Goal: Transaction & Acquisition: Purchase product/service

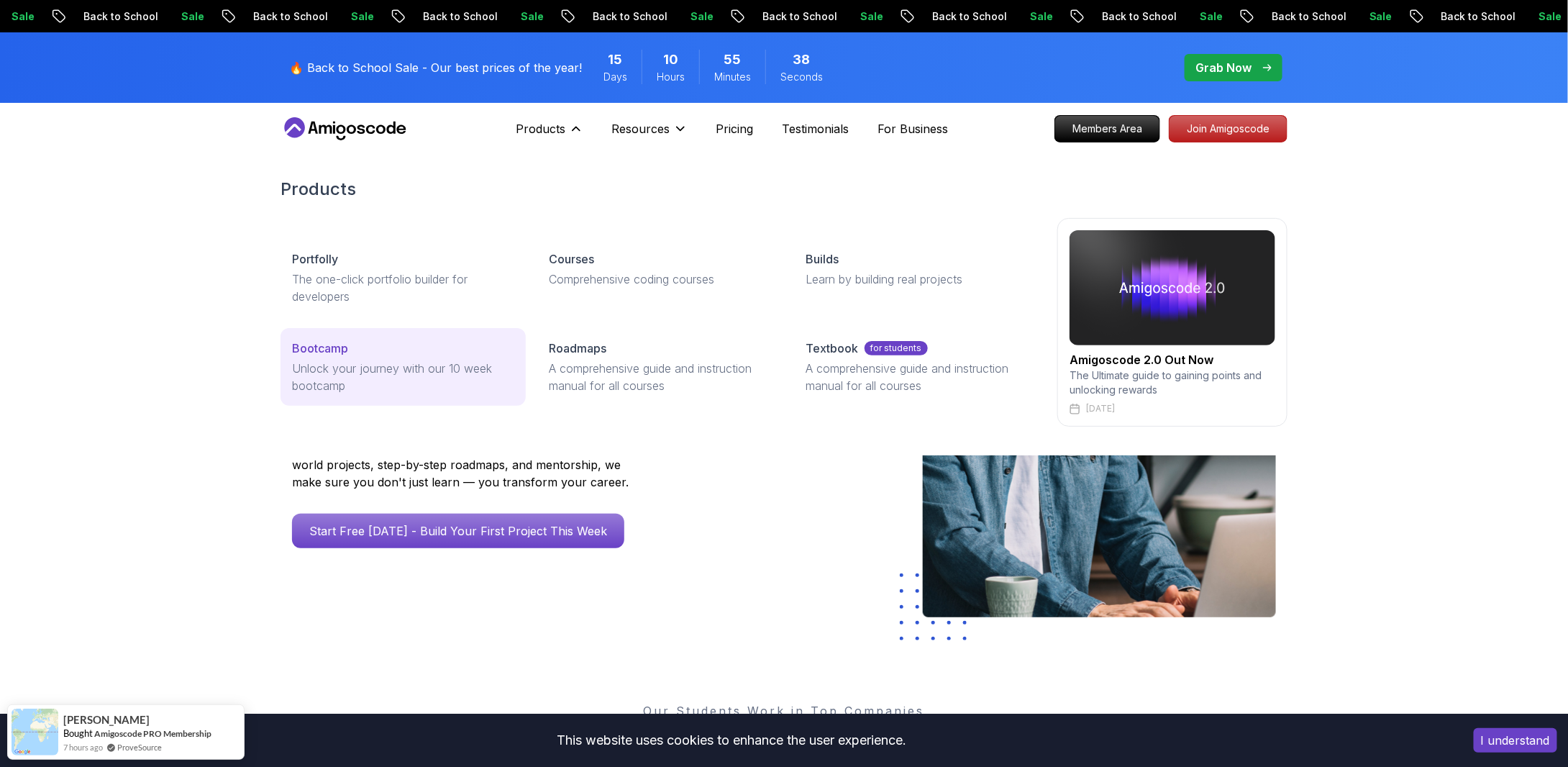
click at [339, 351] on p "Bootcamp" at bounding box center [319, 348] width 56 height 17
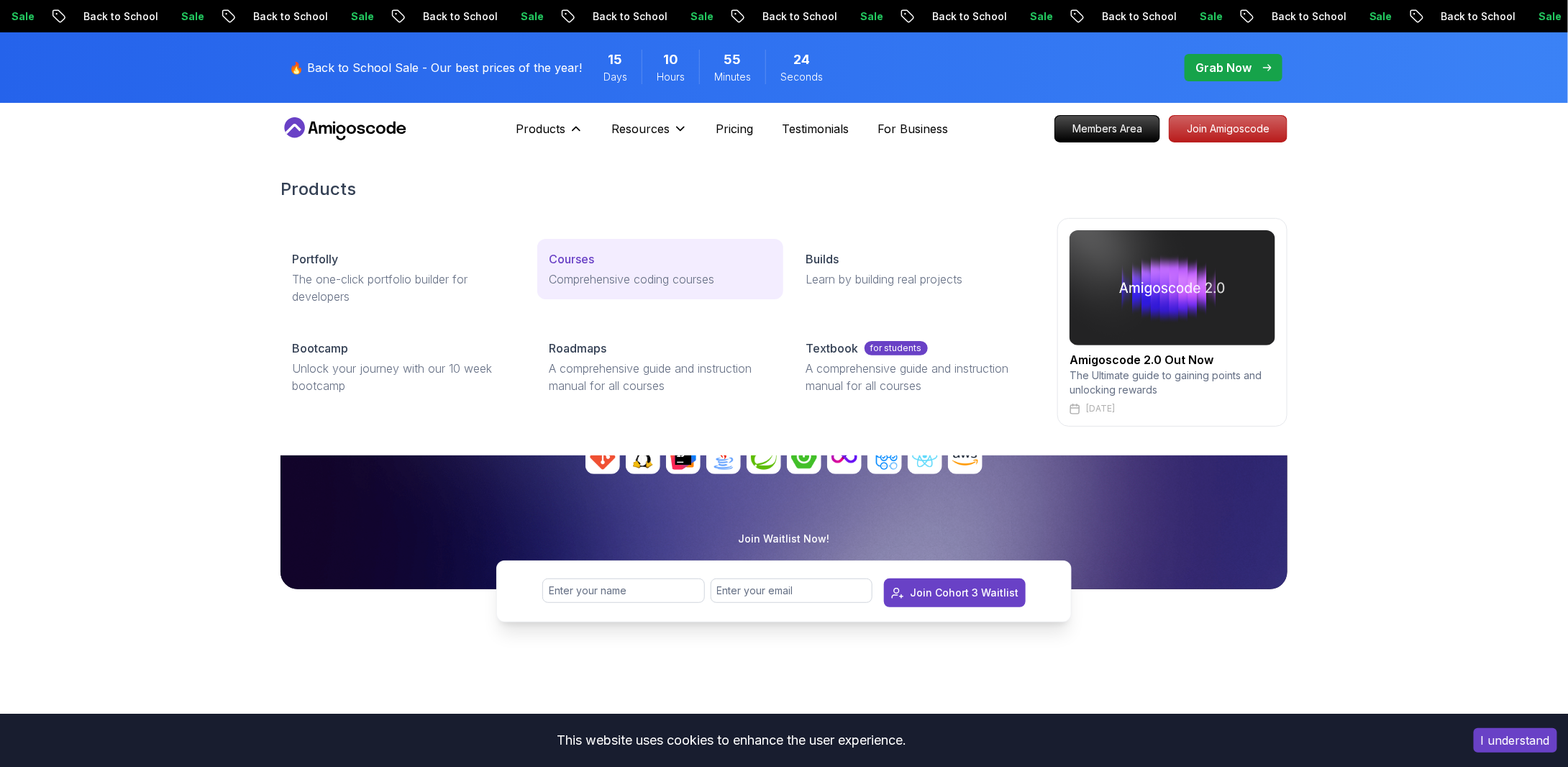
click at [583, 273] on p "Comprehensive coding courses" at bounding box center [660, 279] width 222 height 17
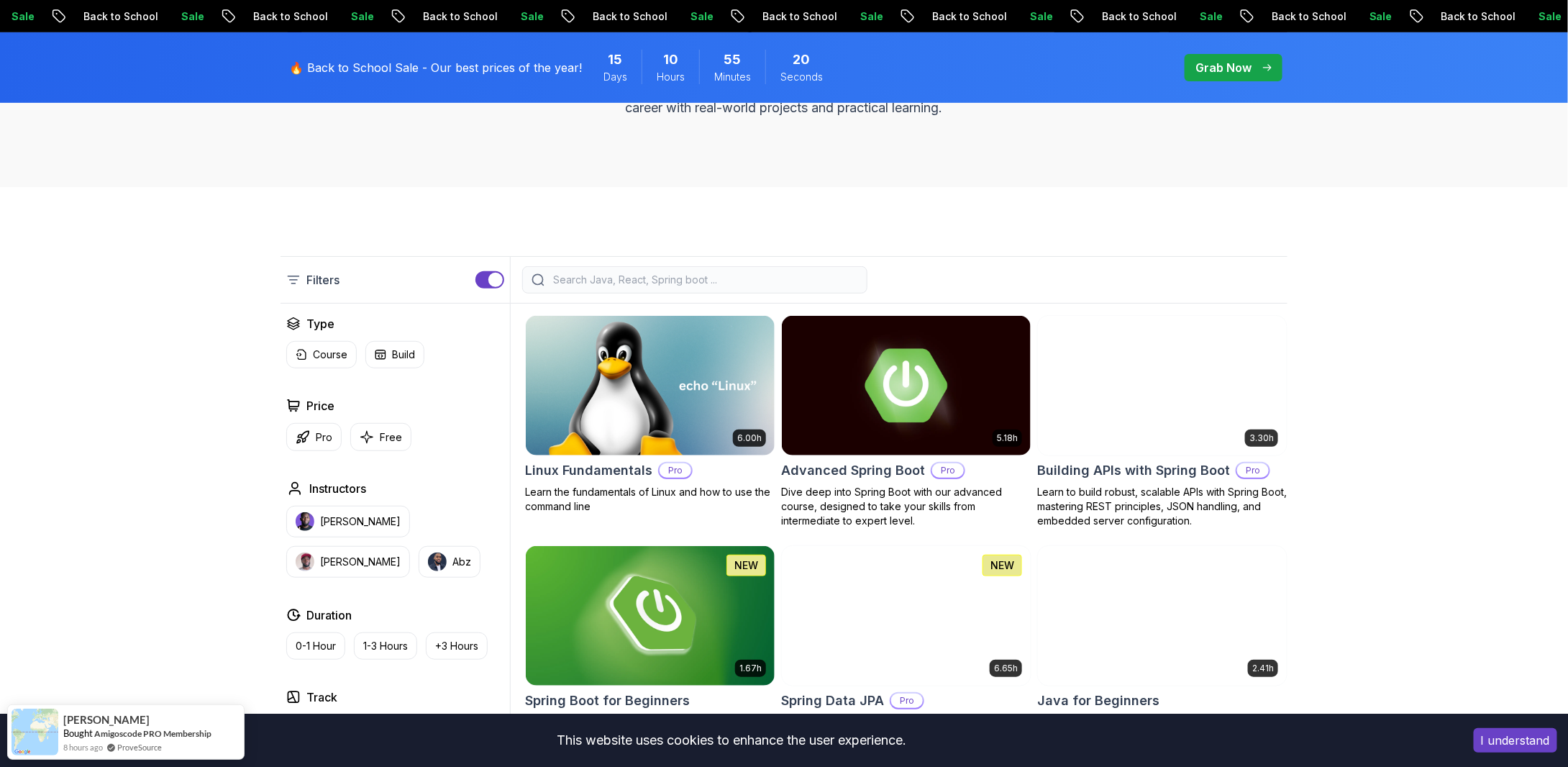
scroll to position [360, 0]
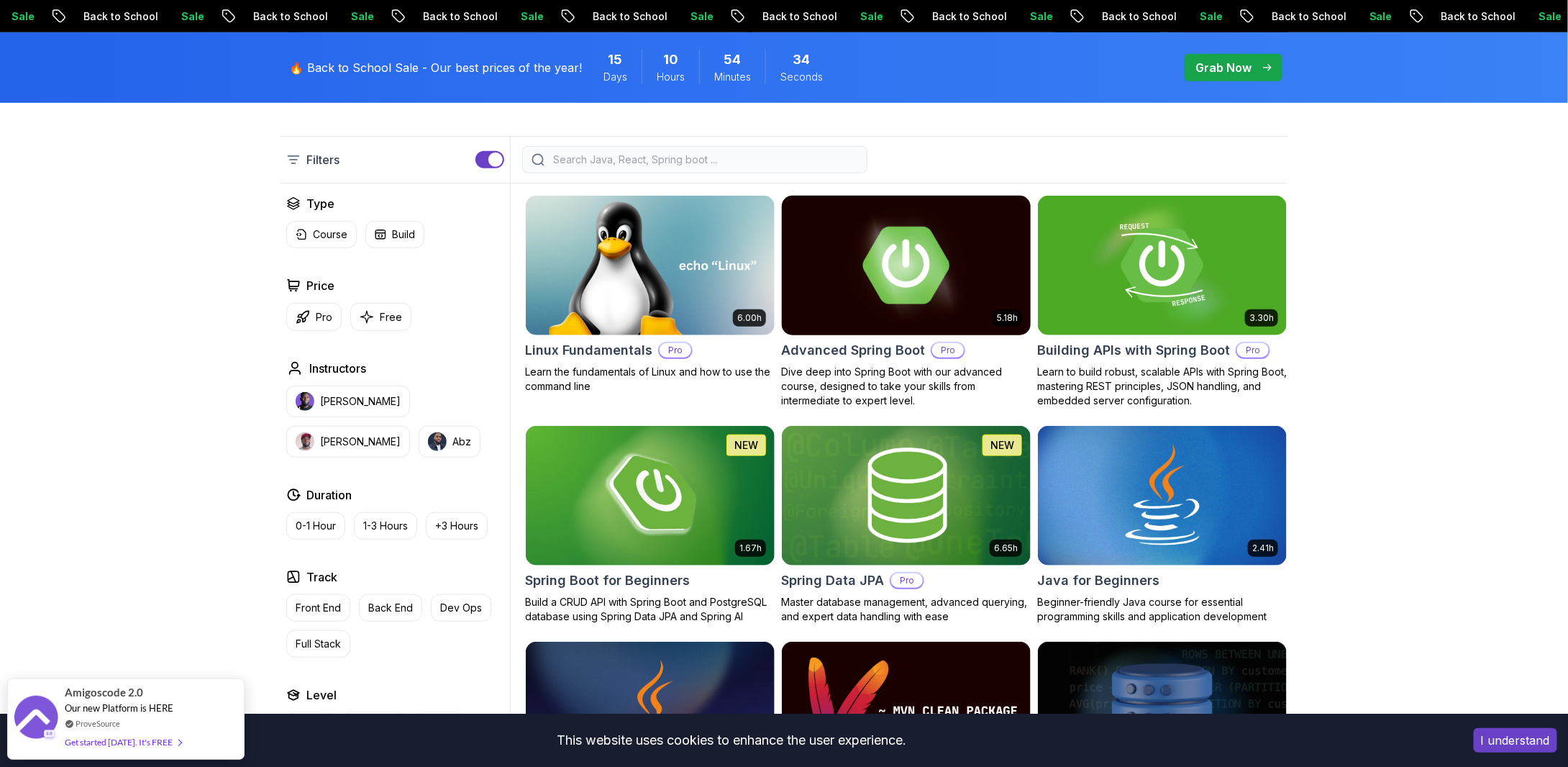
click at [950, 351] on p "Pro" at bounding box center [948, 351] width 32 height 15
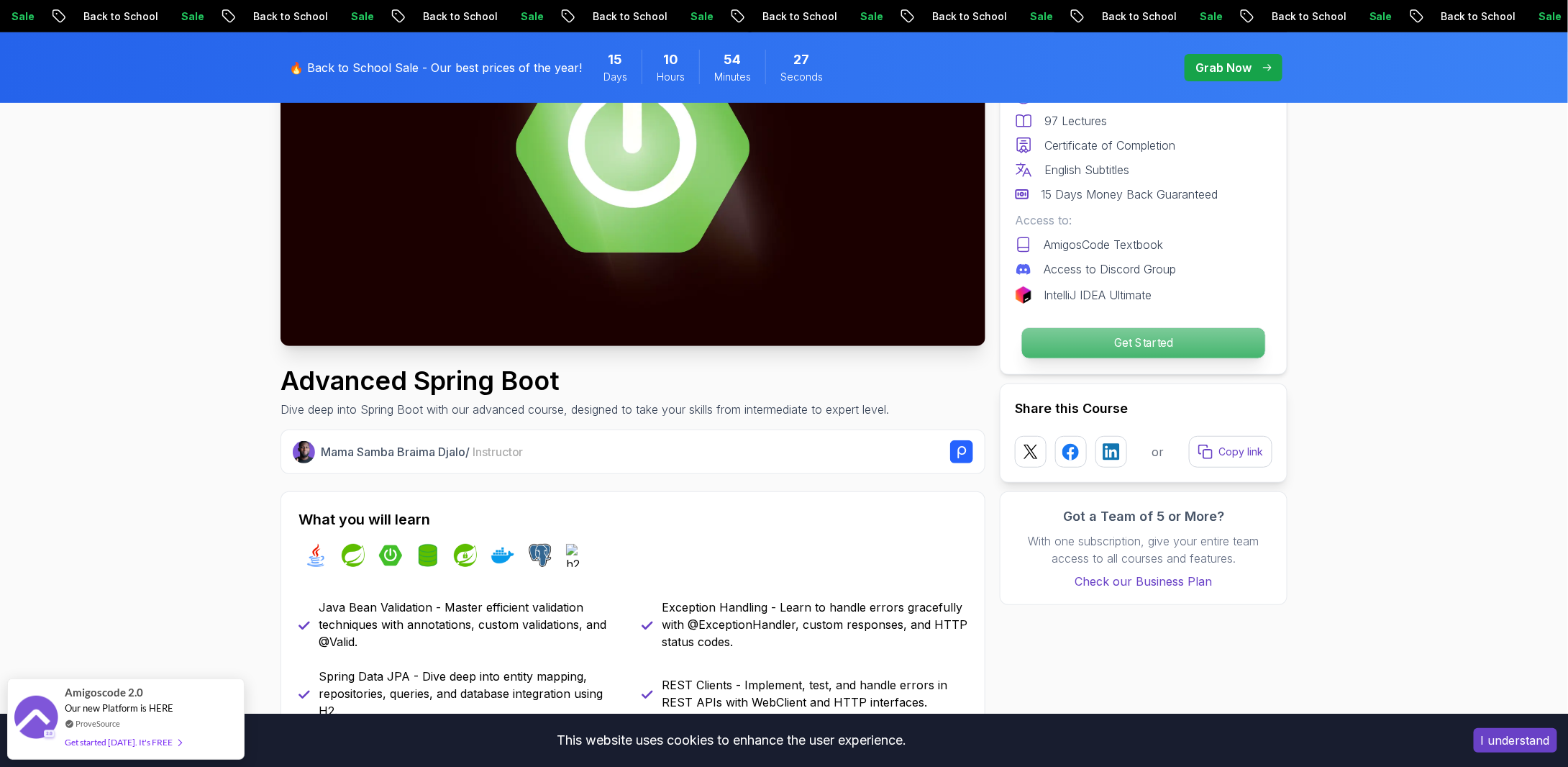
click at [1052, 330] on p "Get Started" at bounding box center [1144, 342] width 243 height 30
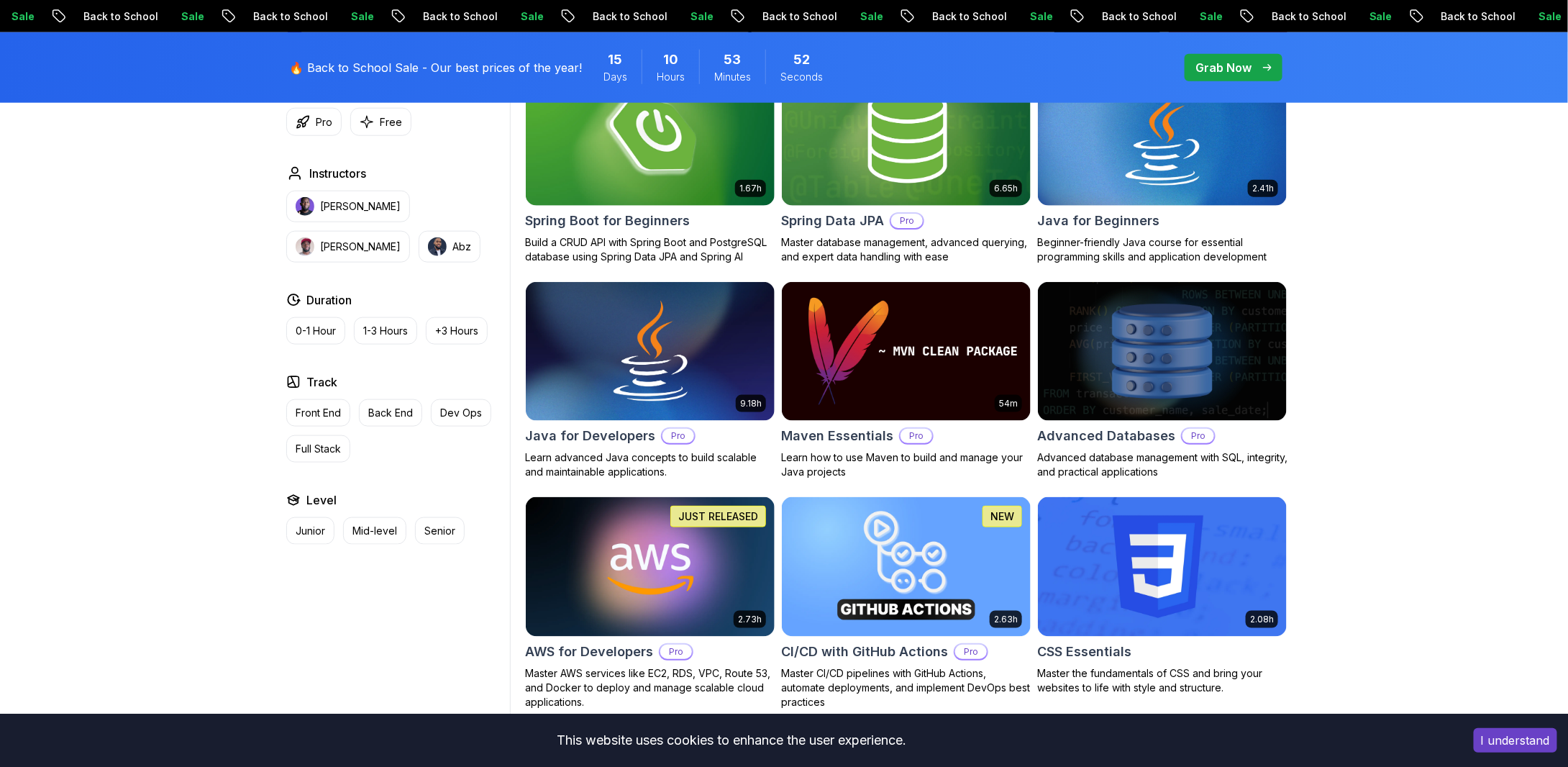
scroll to position [119, 0]
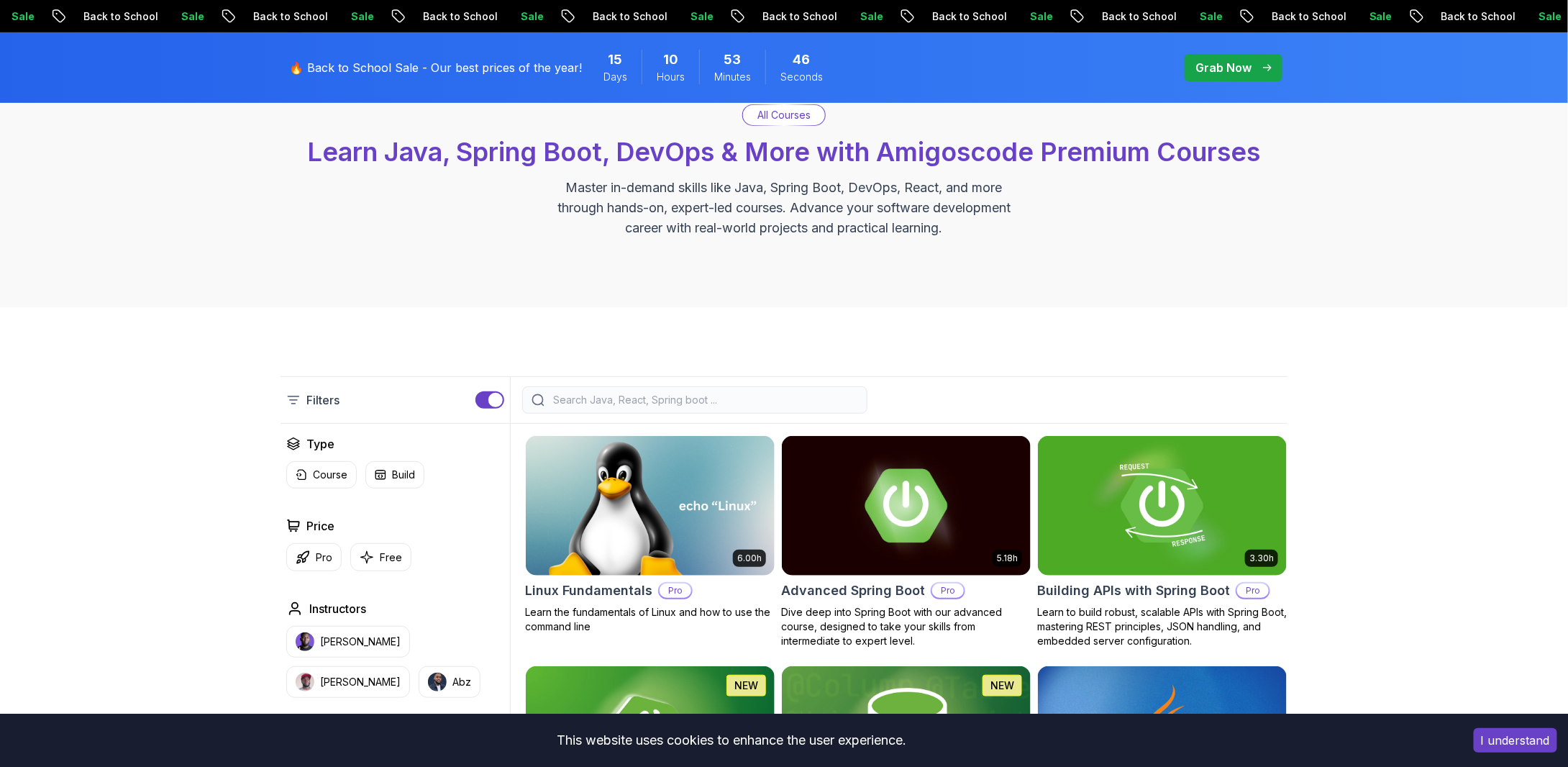
click at [588, 10] on p "Sale" at bounding box center [569, 16] width 46 height 15
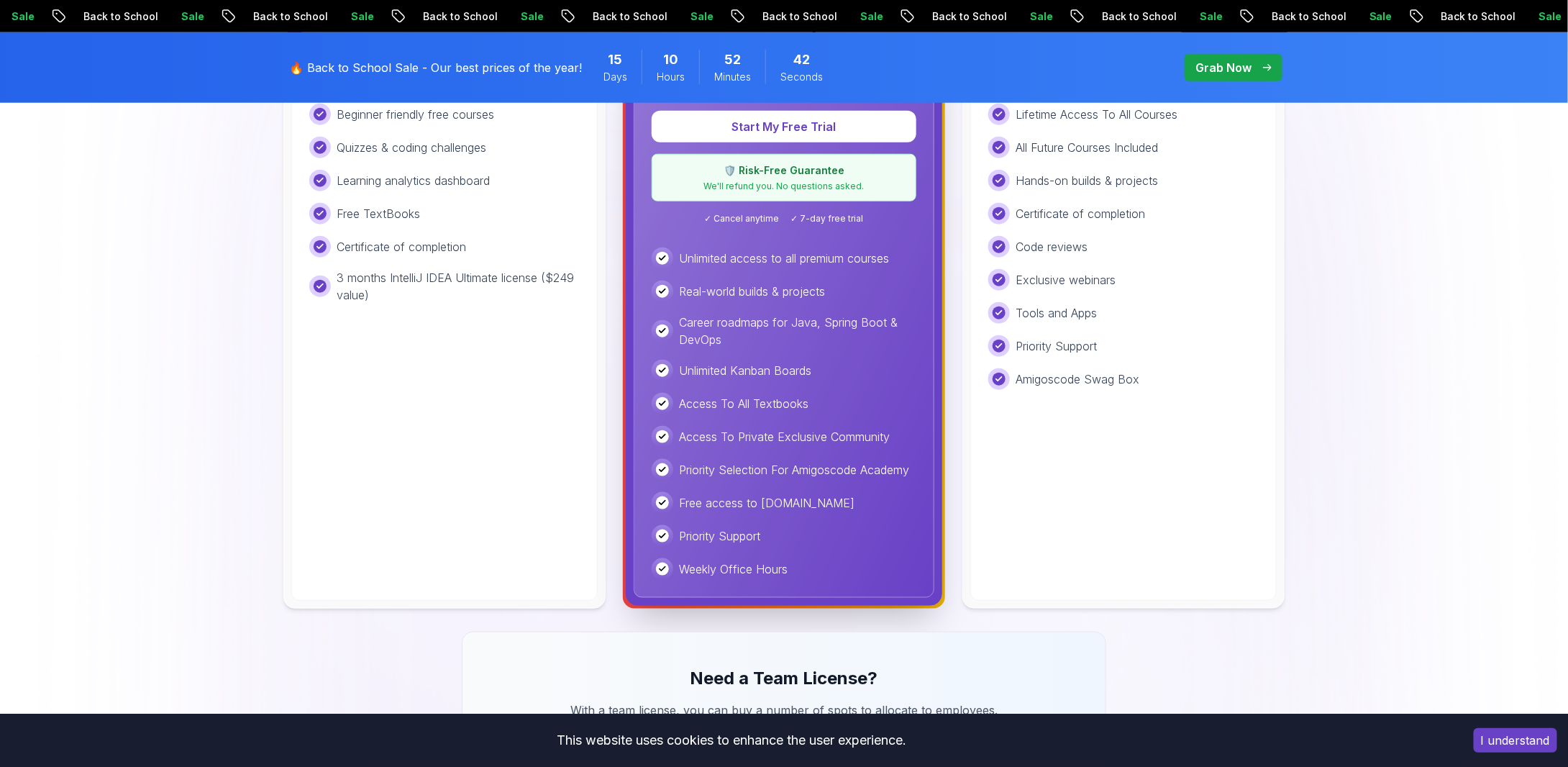
scroll to position [240, 0]
